Goal: Information Seeking & Learning: Learn about a topic

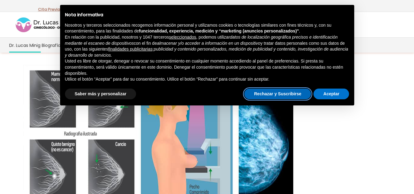
click at [270, 96] on button "Rechazar y Suscribirse" at bounding box center [277, 94] width 67 height 11
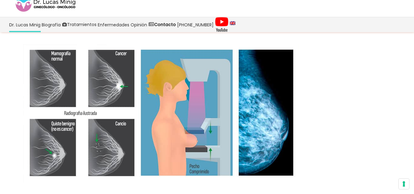
scroll to position [31, 0]
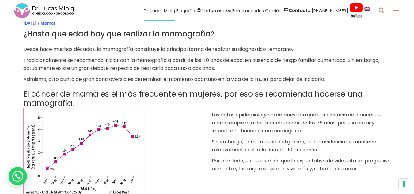
scroll to position [184, 0]
